Goal: Task Accomplishment & Management: Complete application form

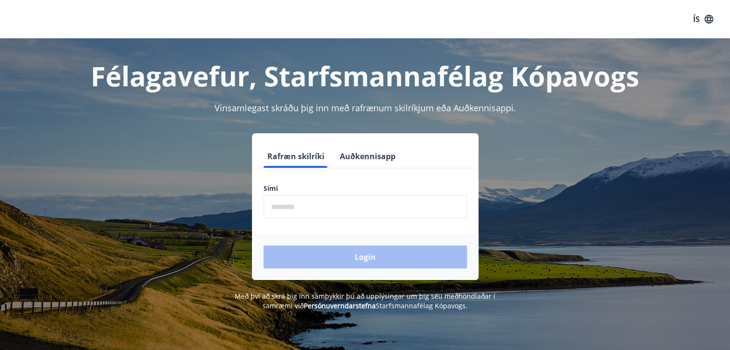
click at [321, 209] on input "phone" at bounding box center [364, 207] width 203 height 24
type input "********"
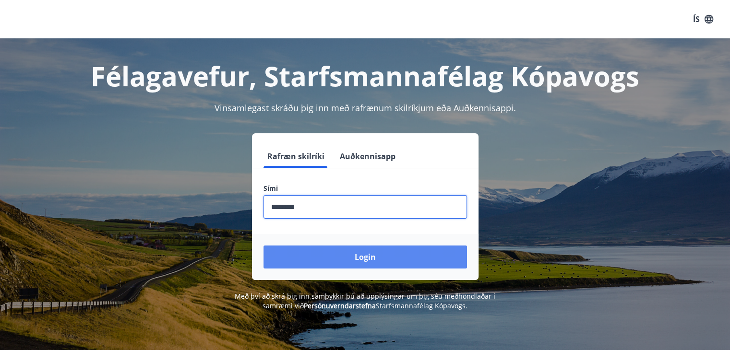
click at [324, 253] on button "Login" at bounding box center [364, 257] width 203 height 23
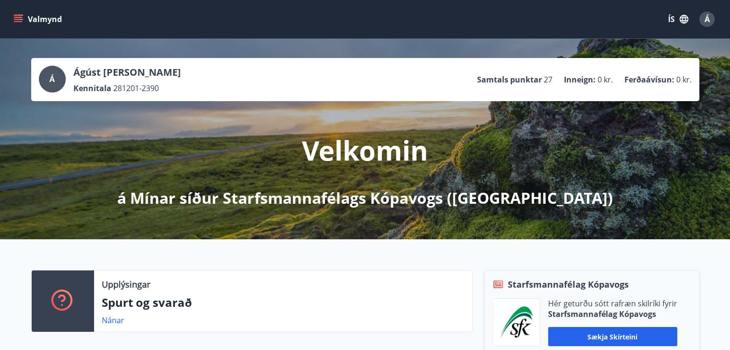
click at [17, 20] on icon "menu" at bounding box center [18, 19] width 10 height 10
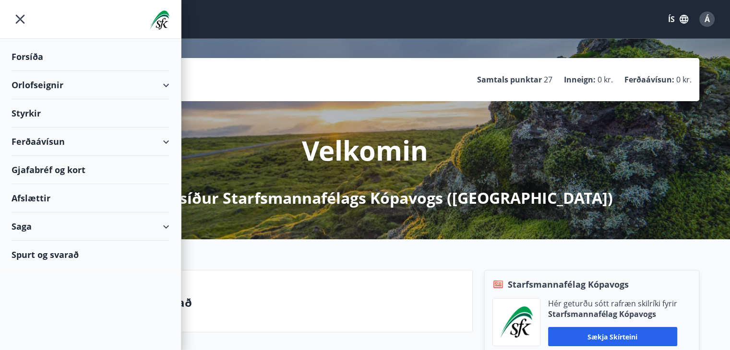
click at [24, 71] on div "Styrkir" at bounding box center [91, 57] width 158 height 28
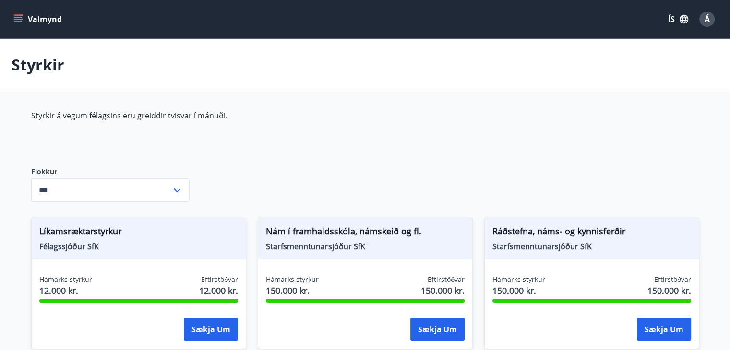
type input "***"
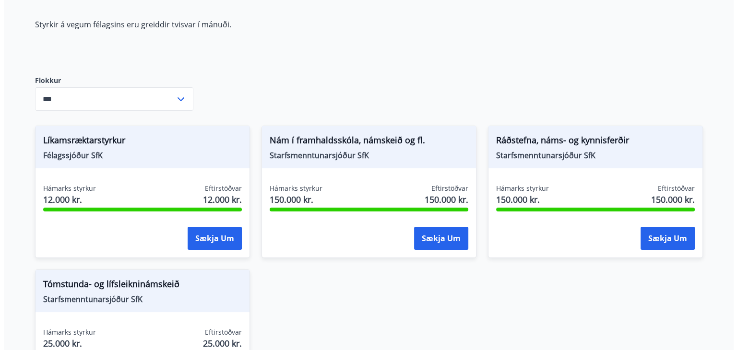
scroll to position [96, 0]
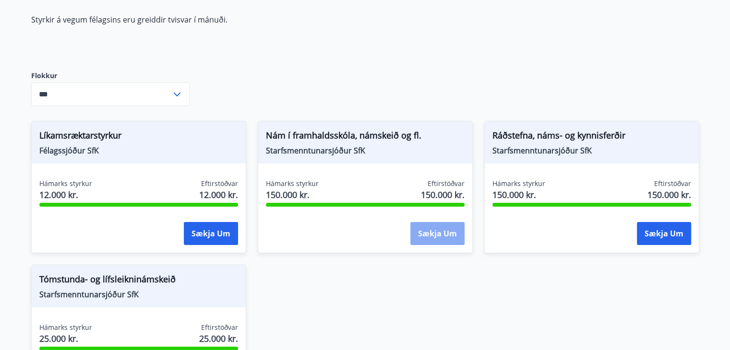
click at [441, 229] on button "Sækja um" at bounding box center [437, 233] width 54 height 23
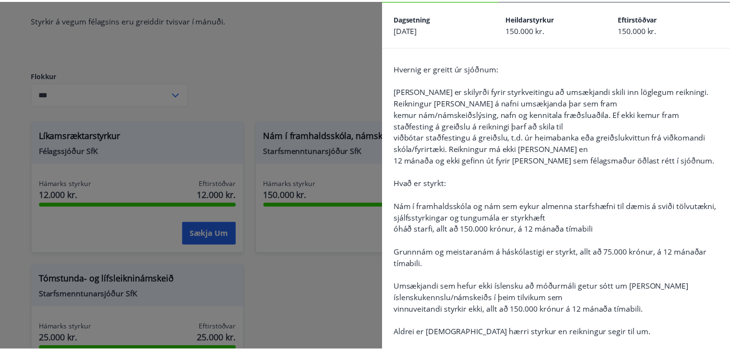
scroll to position [0, 0]
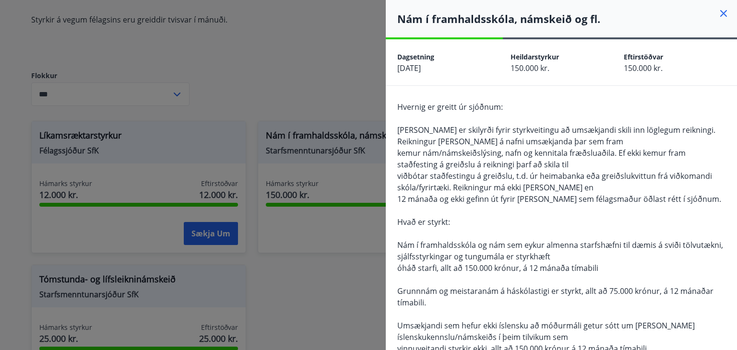
click at [250, 106] on div at bounding box center [368, 175] width 737 height 350
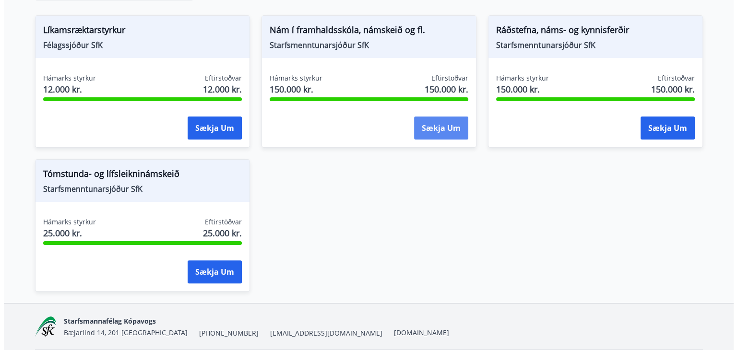
scroll to position [234, 0]
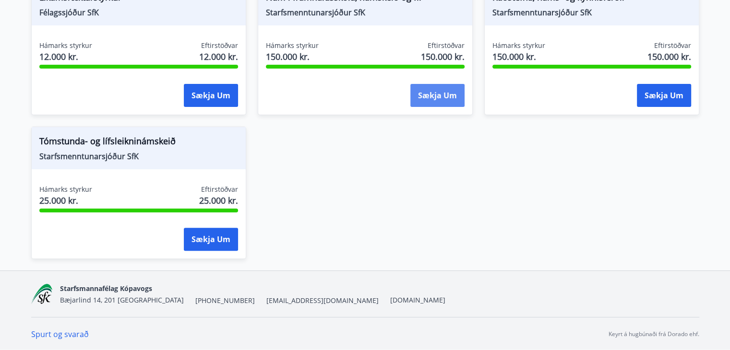
click at [436, 91] on button "Sækja um" at bounding box center [437, 95] width 54 height 23
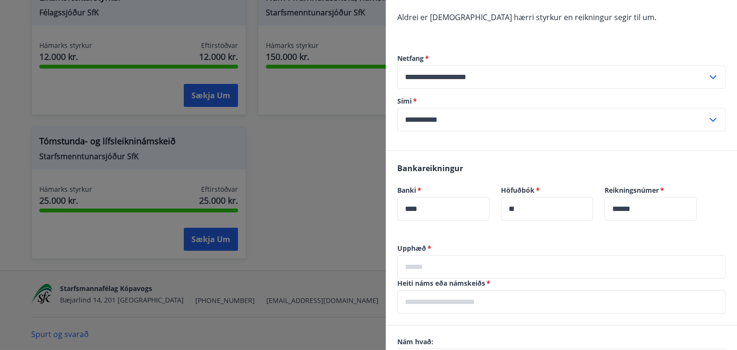
scroll to position [432, 0]
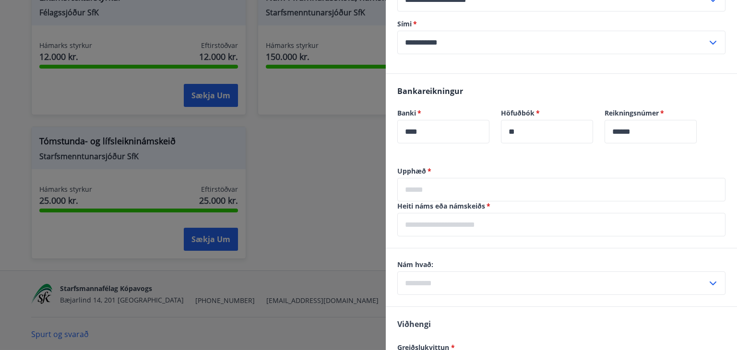
click at [493, 191] on input "text" at bounding box center [561, 190] width 328 height 24
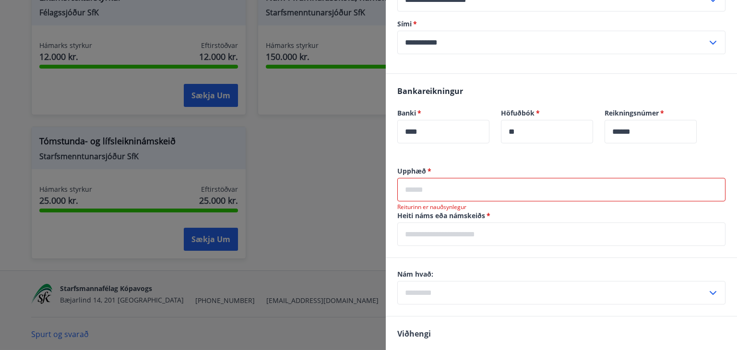
click at [488, 68] on div "**********" at bounding box center [561, 15] width 328 height 116
drag, startPoint x: 482, startPoint y: 189, endPoint x: 478, endPoint y: 192, distance: 5.1
click at [482, 189] on input "text" at bounding box center [561, 190] width 328 height 24
type input "*****"
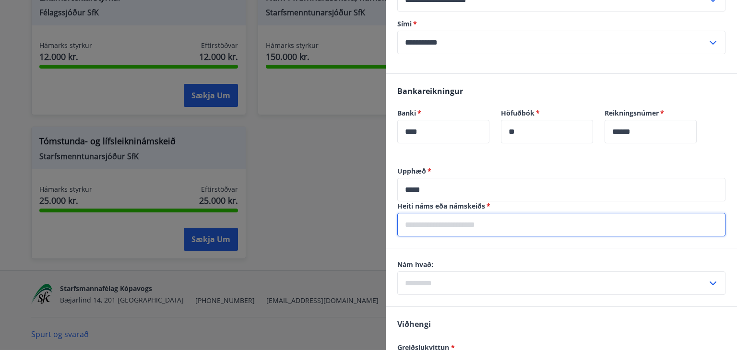
click at [437, 226] on input "text" at bounding box center [561, 225] width 328 height 24
type input "**********"
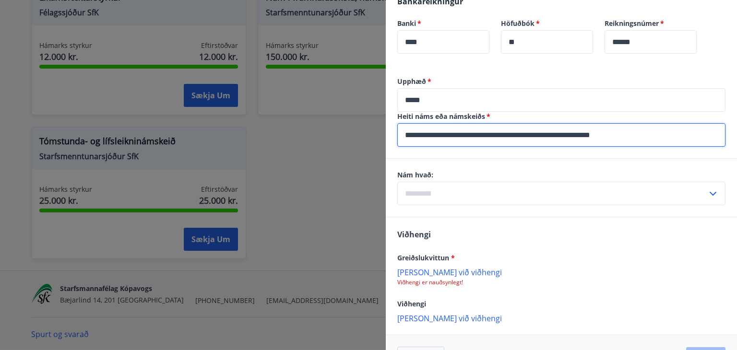
scroll to position [528, 0]
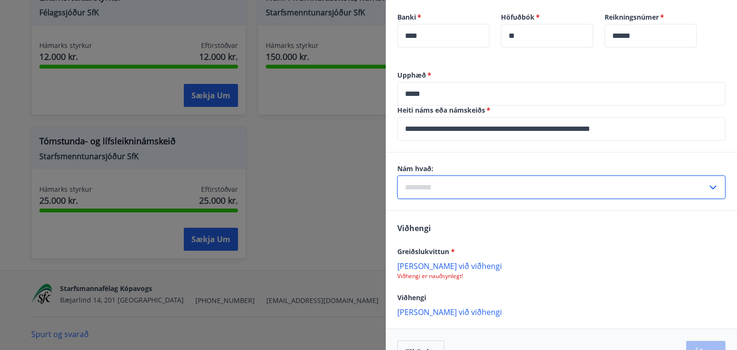
click at [465, 193] on input "text" at bounding box center [552, 188] width 310 height 24
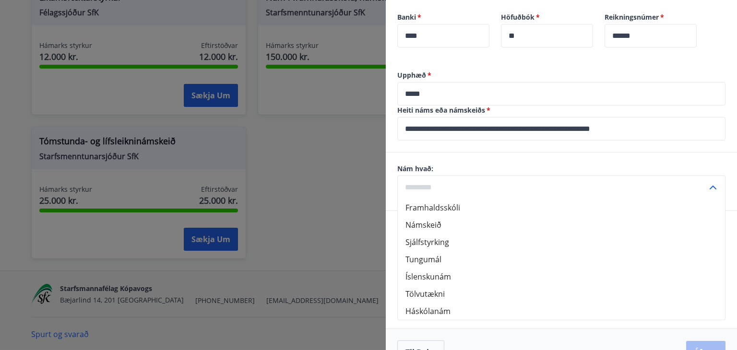
click at [436, 308] on li "Háskólanám" at bounding box center [561, 311] width 327 height 17
type input "**********"
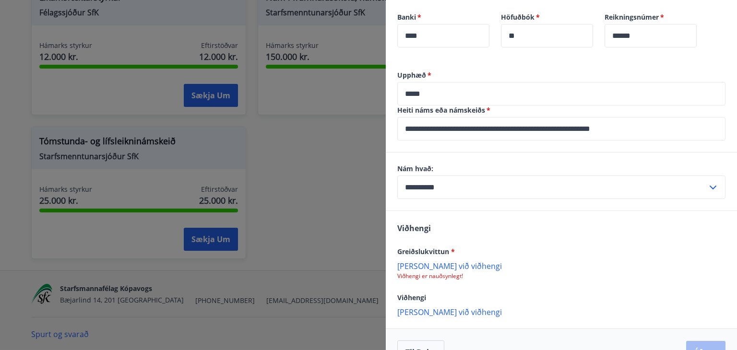
scroll to position [553, 0]
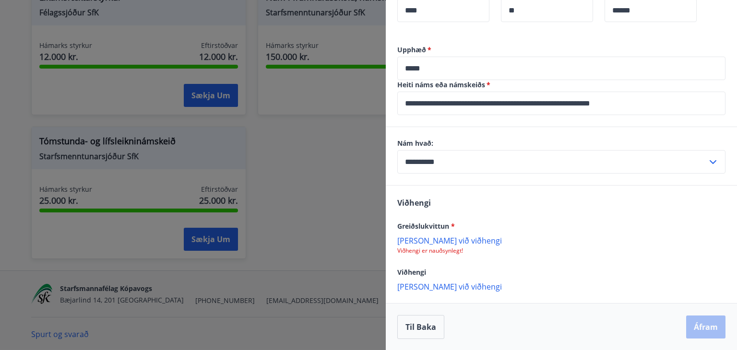
click at [438, 238] on p "Bæta við viðhengi" at bounding box center [561, 241] width 328 height 10
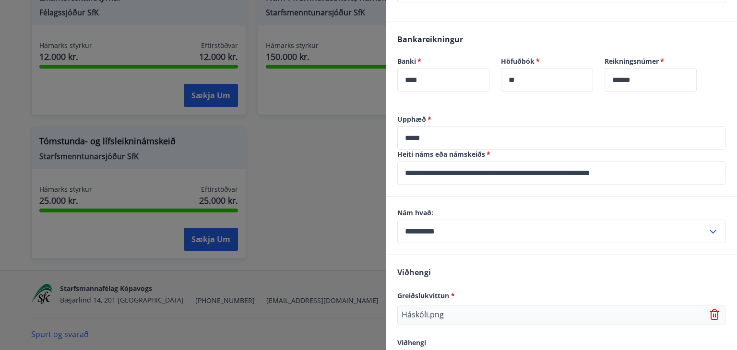
scroll to position [554, 0]
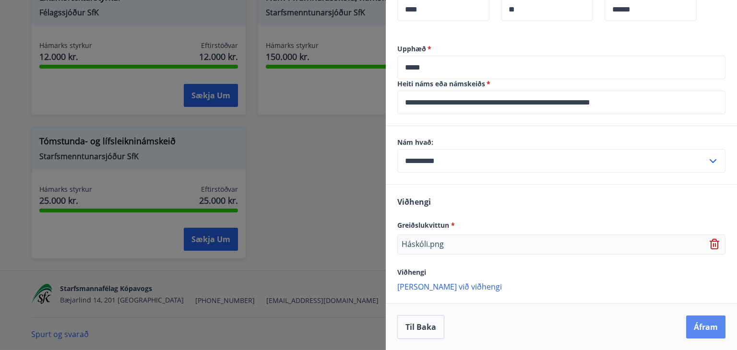
click at [691, 329] on button "Áfram" at bounding box center [705, 327] width 39 height 23
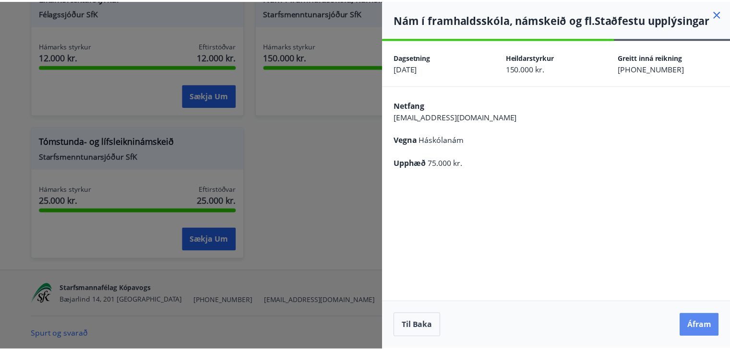
scroll to position [0, 0]
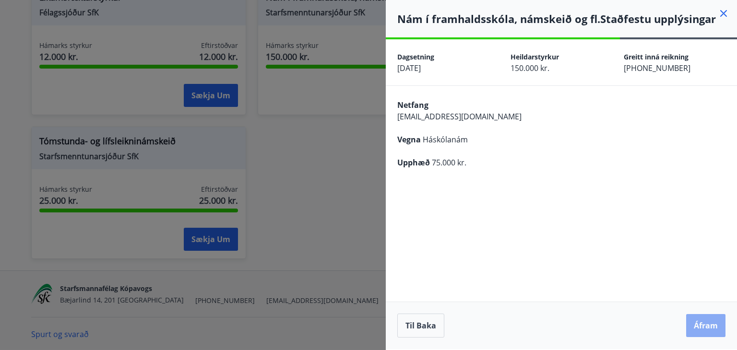
click at [709, 322] on button "Áfram" at bounding box center [705, 325] width 39 height 23
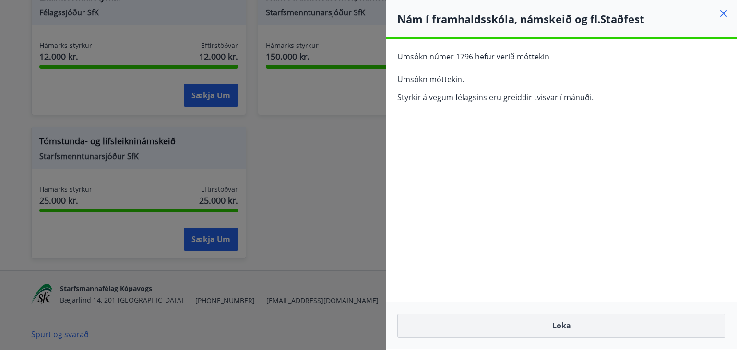
click at [562, 331] on button "Loka" at bounding box center [561, 326] width 328 height 24
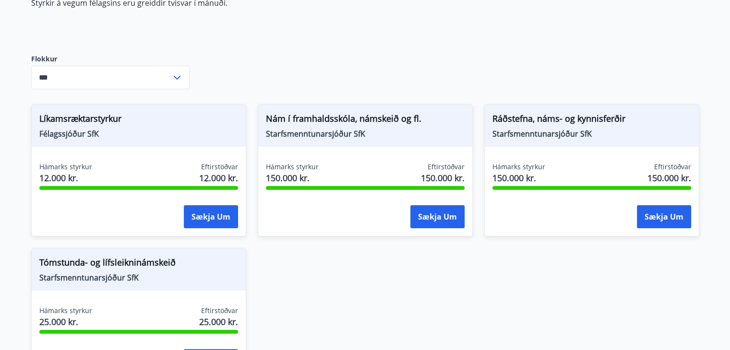
scroll to position [42, 0]
